Goal: Task Accomplishment & Management: Manage account settings

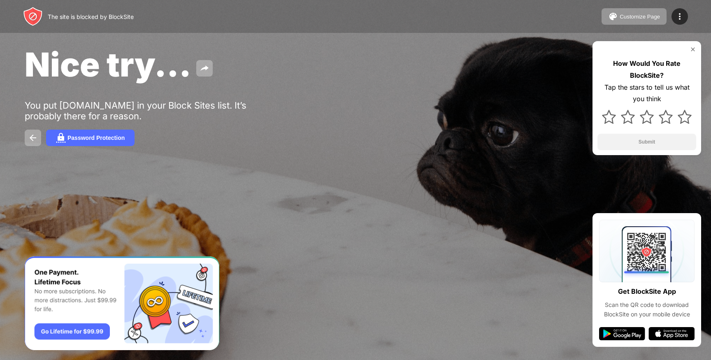
click at [695, 48] on img at bounding box center [693, 49] width 7 height 7
